Goal: Transaction & Acquisition: Purchase product/service

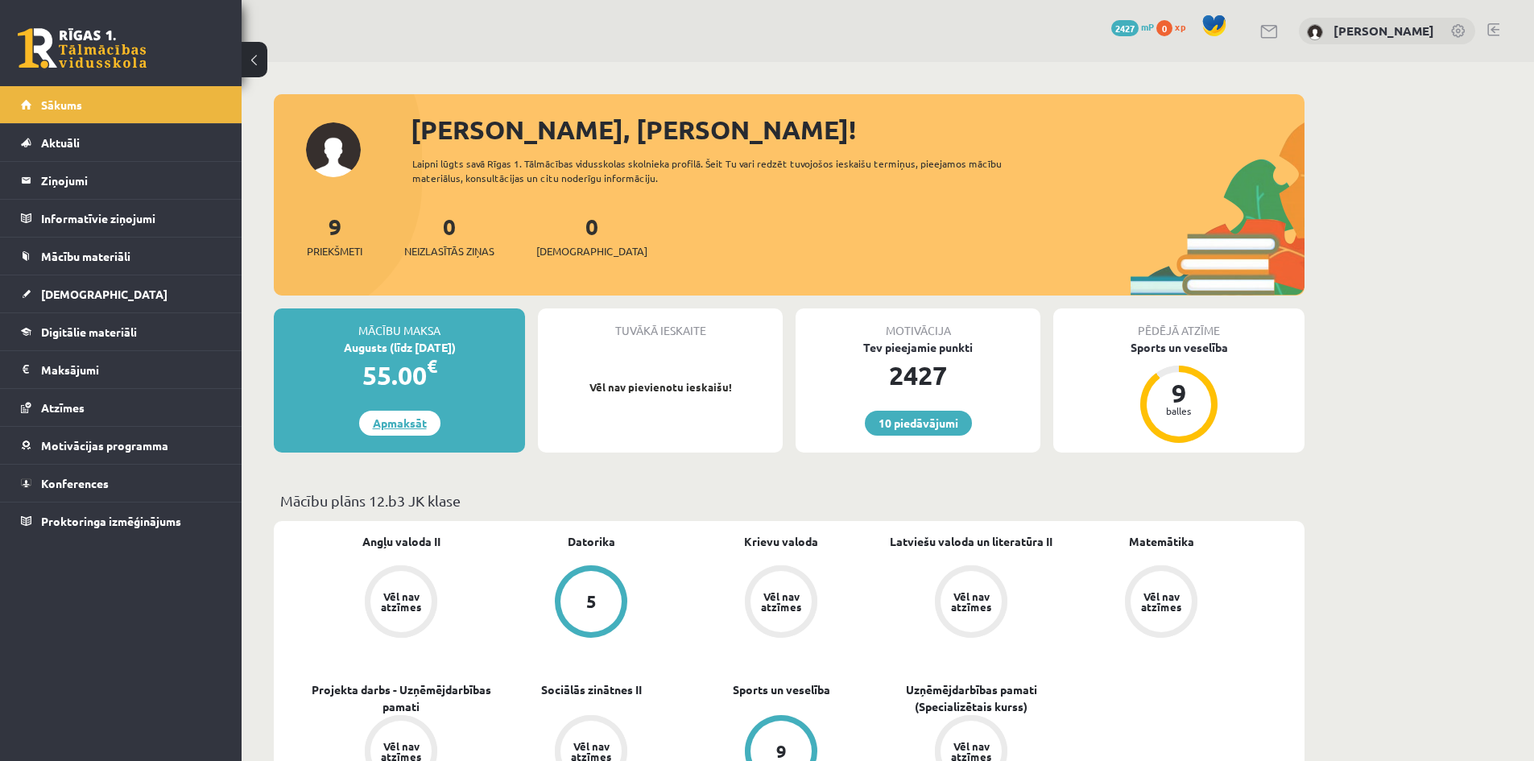
click at [399, 420] on link "Apmaksāt" at bounding box center [399, 423] width 81 height 25
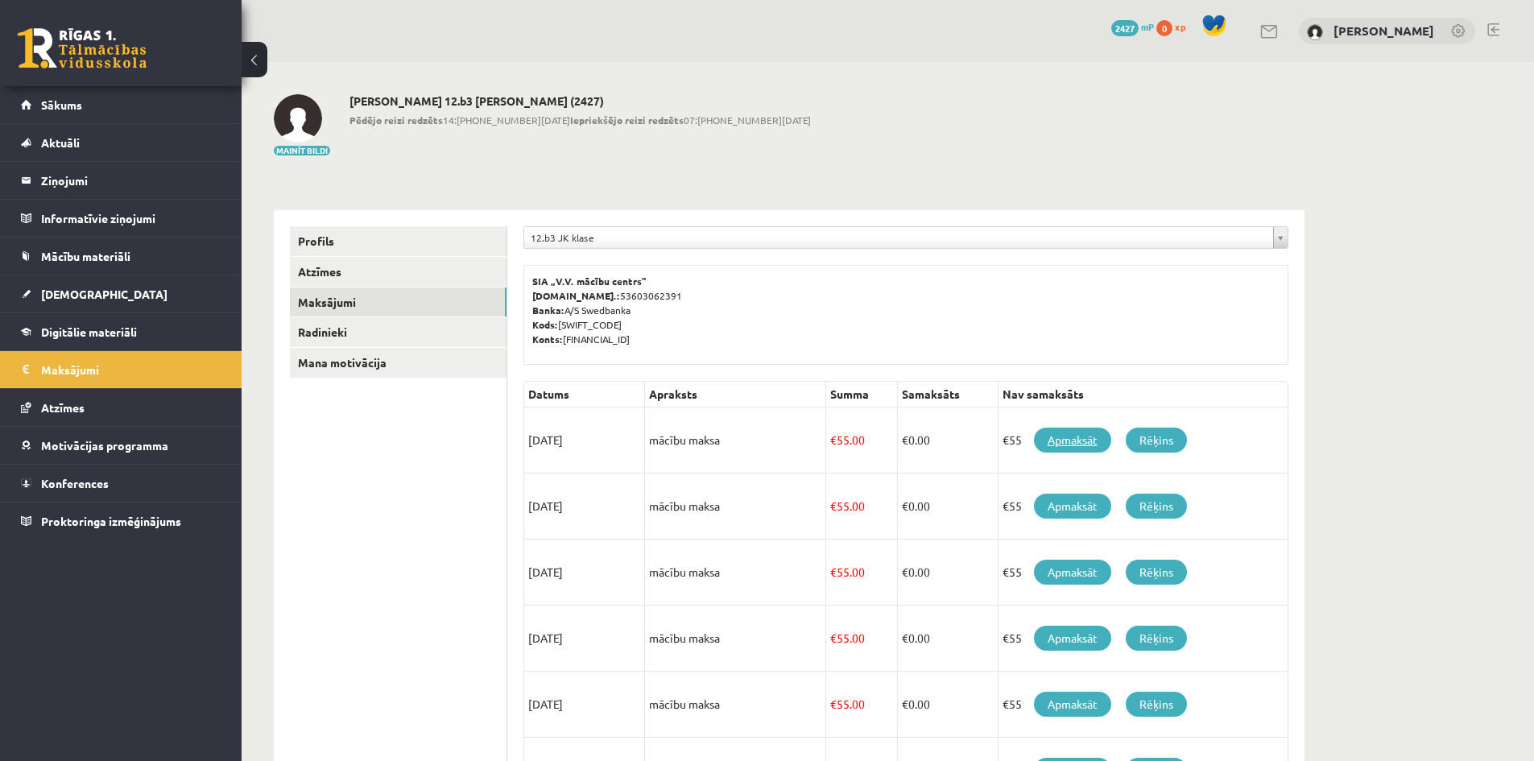
click at [1060, 436] on link "Apmaksāt" at bounding box center [1072, 440] width 77 height 25
click at [1154, 444] on link "Rēķins" at bounding box center [1156, 440] width 61 height 25
click at [55, 110] on span "Sākums" at bounding box center [61, 104] width 41 height 14
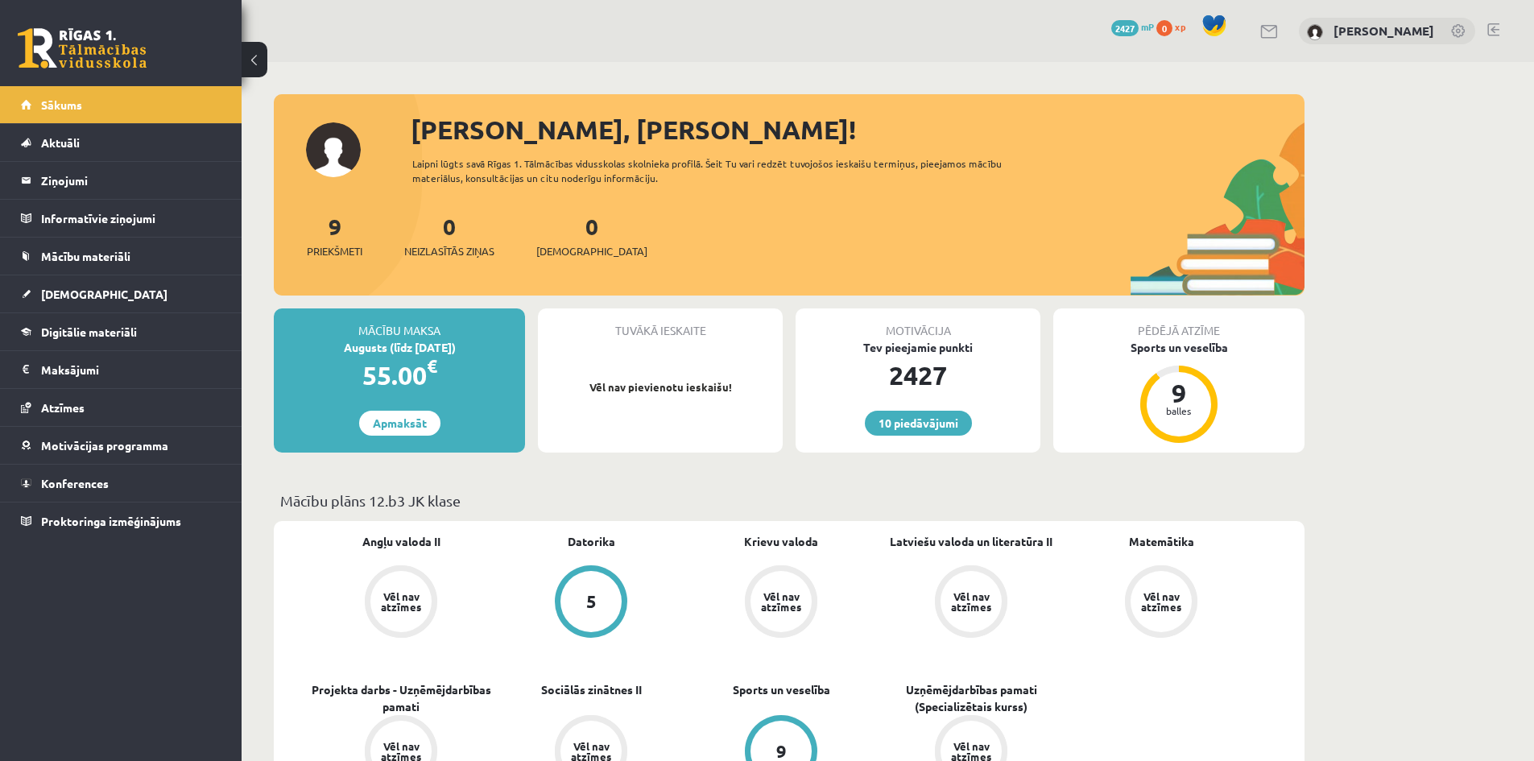
click at [1494, 29] on link at bounding box center [1493, 29] width 12 height 13
